Goal: Download file/media

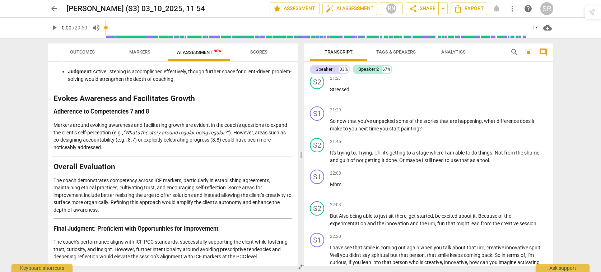
scroll to position [4253, 0]
click at [467, 10] on span "Export" at bounding box center [469, 8] width 30 height 9
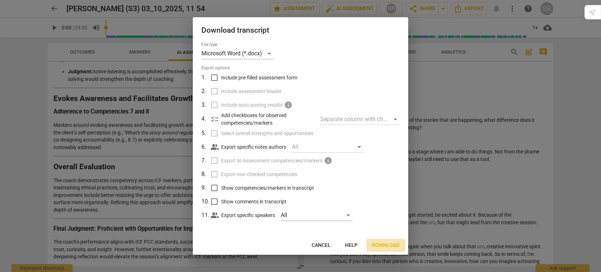
click at [387, 245] on span "Download" at bounding box center [386, 245] width 28 height 7
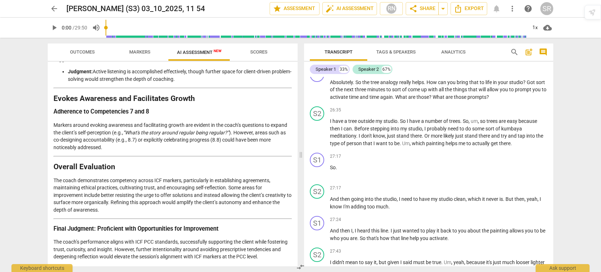
scroll to position [4990, 0]
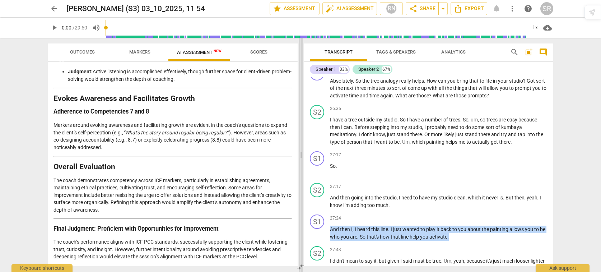
drag, startPoint x: 460, startPoint y: 243, endPoint x: 298, endPoint y: 238, distance: 161.7
click at [298, 238] on div "Outcomes Markers AI Assessment New Scores Disclaimer: AI can make mistakes. Con…" at bounding box center [300, 155] width 517 height 234
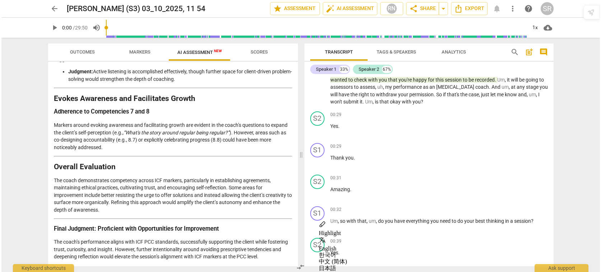
scroll to position [0, 0]
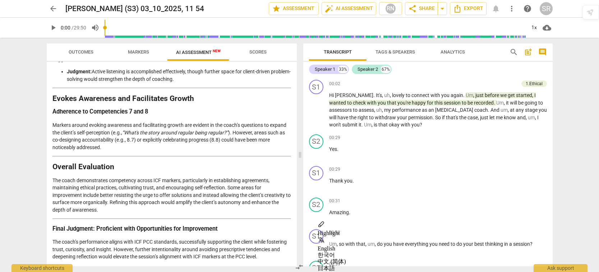
click at [52, 28] on span "play_arrow" at bounding box center [53, 27] width 9 height 9
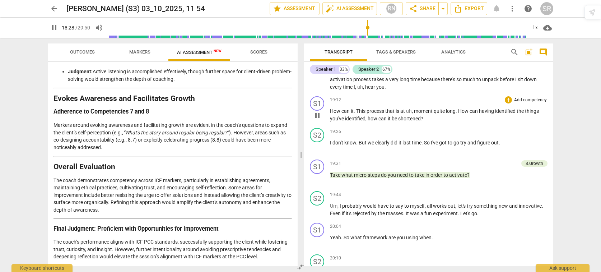
scroll to position [3614, 0]
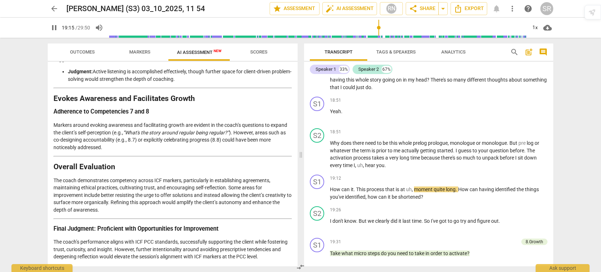
click at [54, 27] on span "pause" at bounding box center [54, 27] width 9 height 9
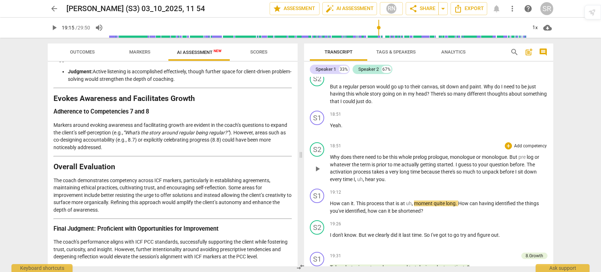
scroll to position [3599, 0]
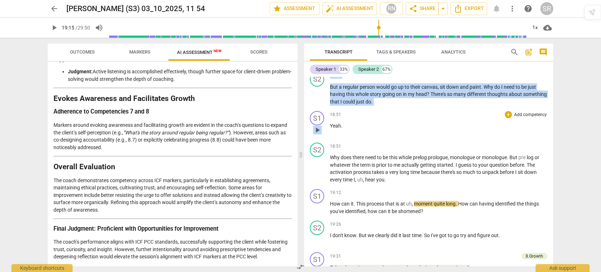
drag, startPoint x: 328, startPoint y: 91, endPoint x: 416, endPoint y: 117, distance: 91.5
click at [416, 117] on div "S1 play_arrow pause 00:02 + Add competency 1.Ethical keyboard_arrow_right Hi [P…" at bounding box center [428, 171] width 249 height 189
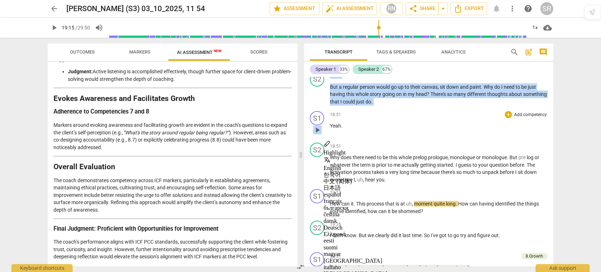
copy div "18:29 + Add competency keyboard_arrow_right But a regular person would go up to…"
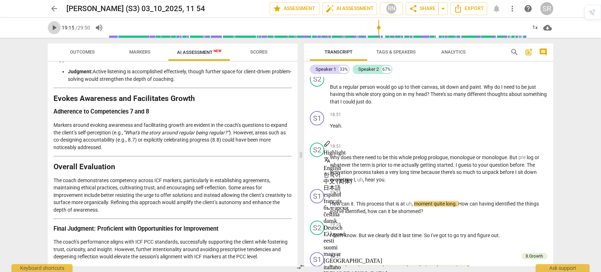
click at [54, 25] on span "play_arrow" at bounding box center [54, 27] width 9 height 9
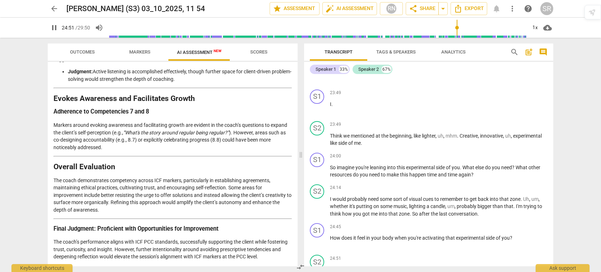
scroll to position [4804, 0]
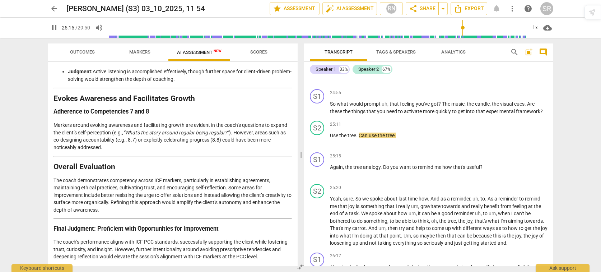
click at [54, 28] on span "pause" at bounding box center [54, 27] width 9 height 9
click at [55, 27] on span "play_arrow" at bounding box center [54, 27] width 9 height 9
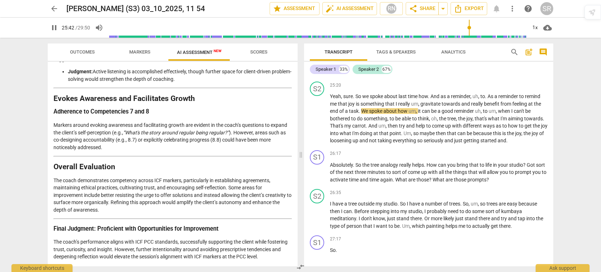
scroll to position [4908, 0]
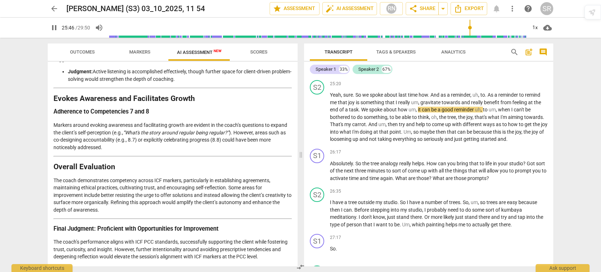
click at [54, 28] on span "pause" at bounding box center [54, 27] width 9 height 9
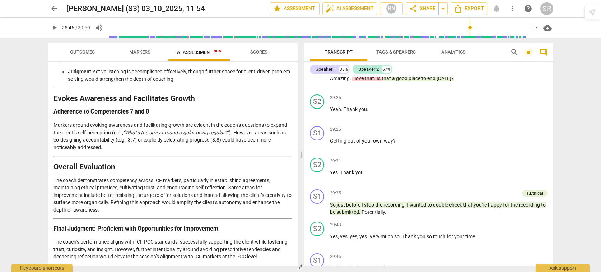
scroll to position [5530, 0]
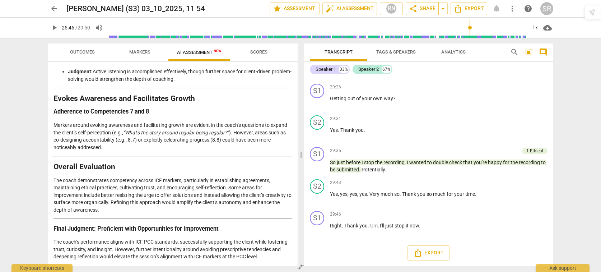
click at [57, 29] on span "play_arrow" at bounding box center [54, 27] width 9 height 9
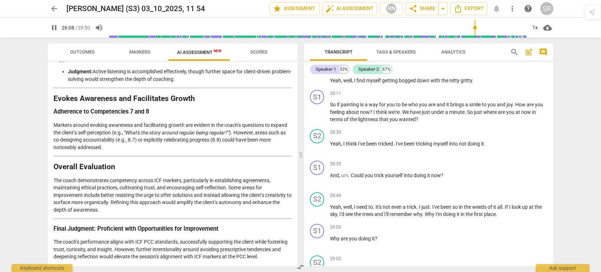
scroll to position [4967, 0]
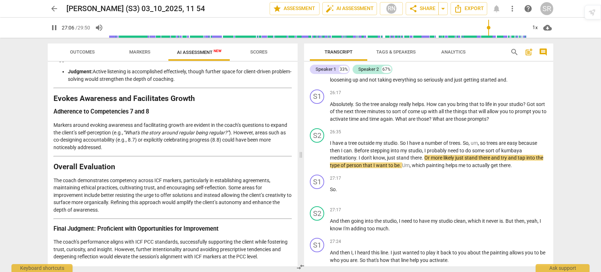
click at [488, 30] on input "range" at bounding box center [317, 27] width 418 height 23
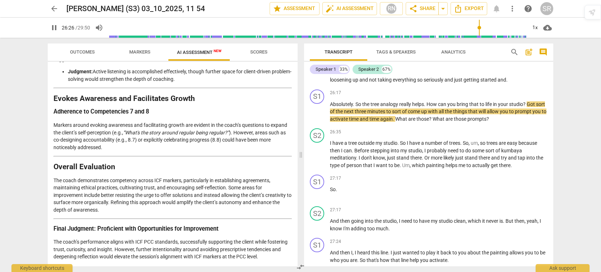
click at [479, 30] on input "range" at bounding box center [317, 27] width 418 height 23
click at [487, 29] on input "range" at bounding box center [317, 27] width 418 height 23
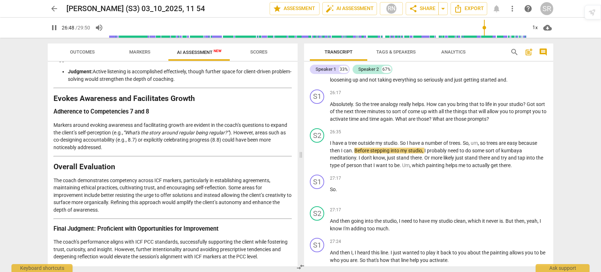
click at [484, 28] on input "range" at bounding box center [317, 27] width 418 height 23
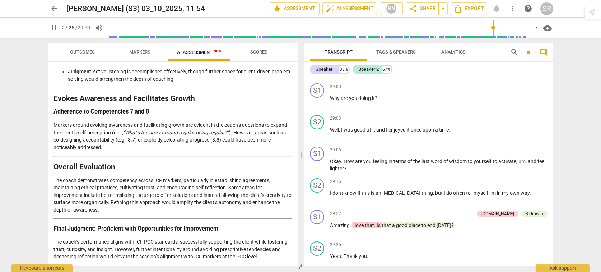
scroll to position [5334, 0]
click at [56, 27] on span "pause" at bounding box center [54, 27] width 9 height 9
type input "1649"
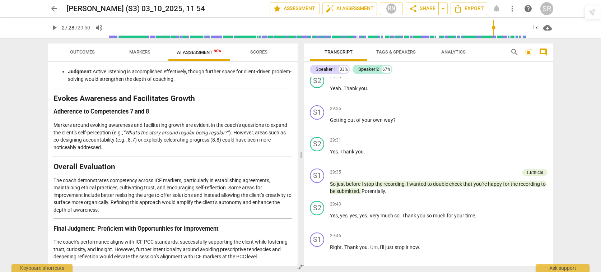
scroll to position [5513, 0]
